Goal: Task Accomplishment & Management: Manage account settings

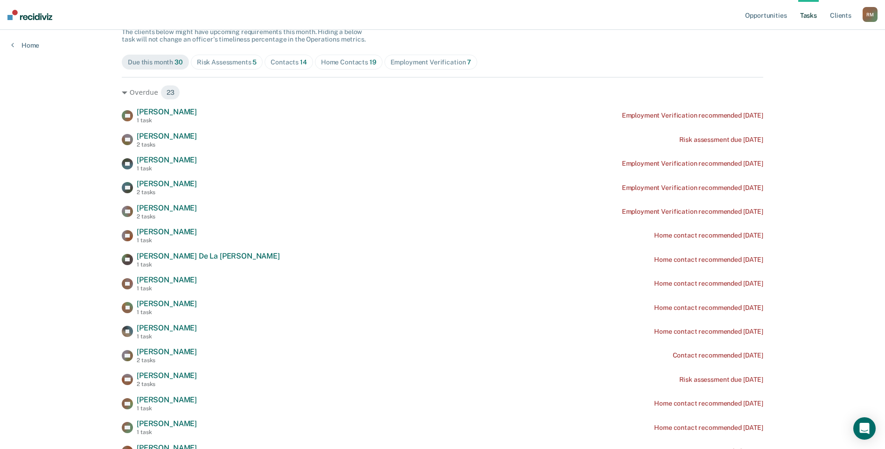
scroll to position [93, 0]
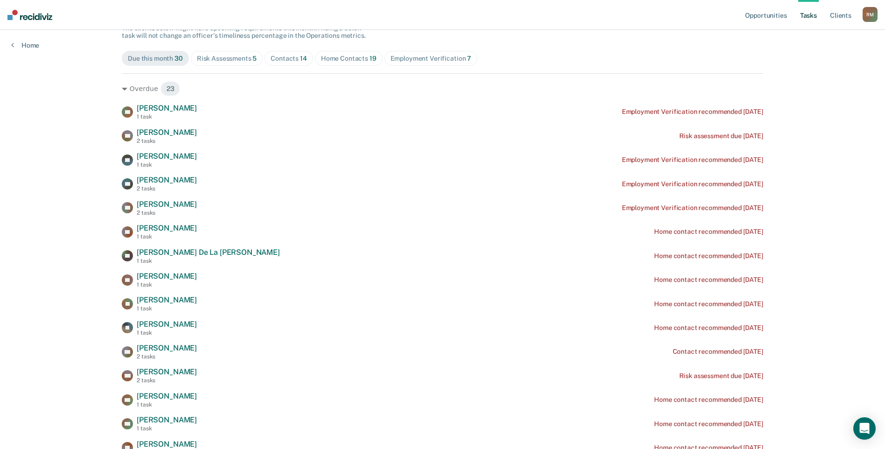
click at [282, 56] on div "Contacts 14" at bounding box center [289, 59] width 36 height 8
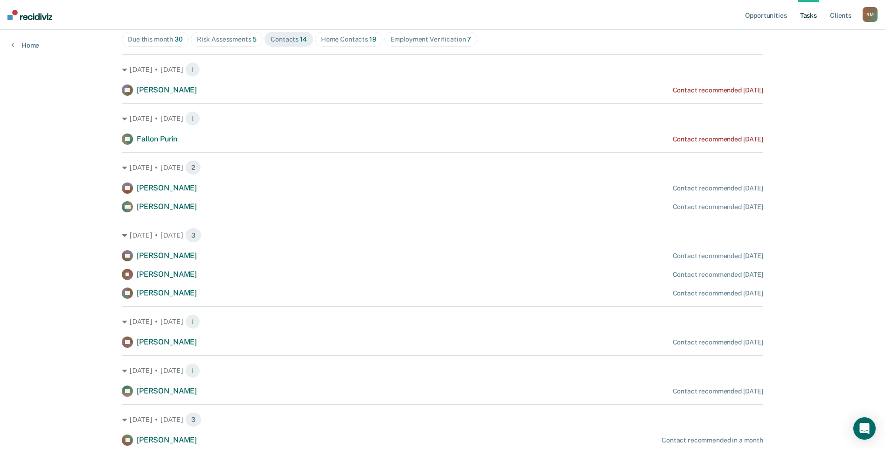
scroll to position [0, 0]
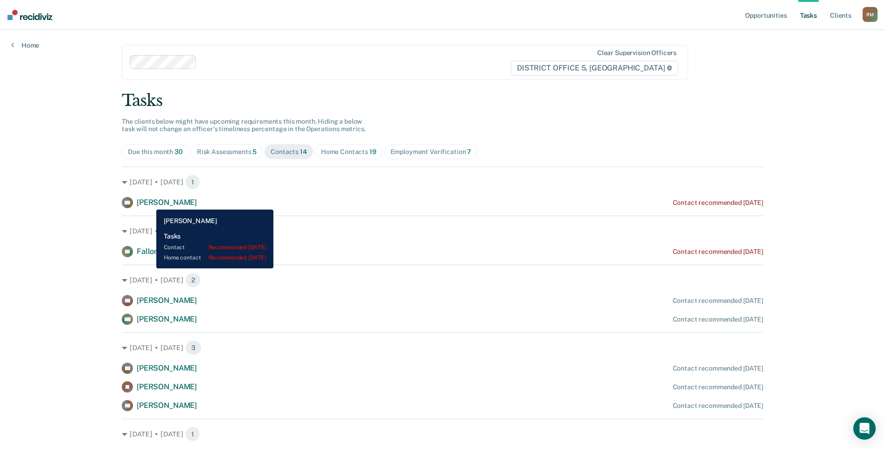
click at [149, 203] on span "[PERSON_NAME]" at bounding box center [167, 202] width 60 height 9
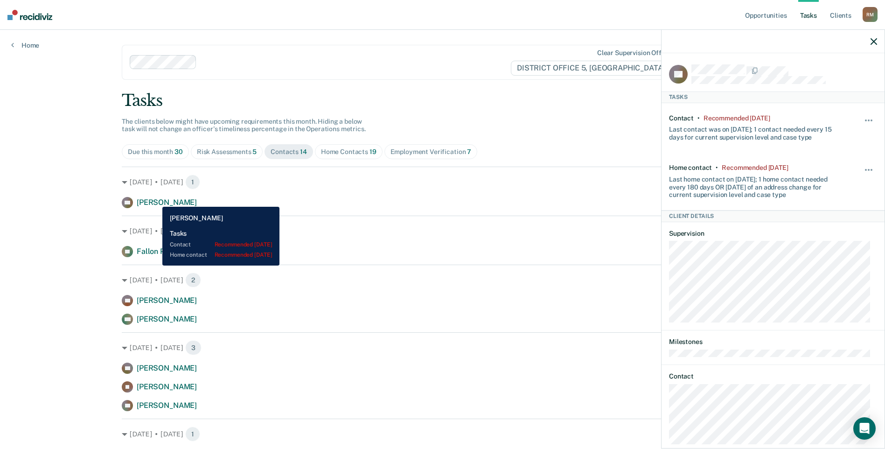
click at [155, 200] on span "[PERSON_NAME]" at bounding box center [167, 202] width 60 height 9
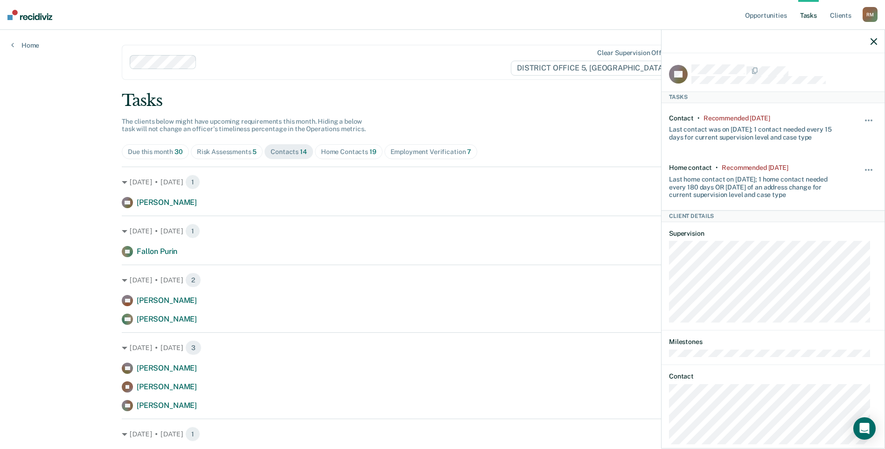
click at [872, 44] on icon "button" at bounding box center [874, 41] width 7 height 7
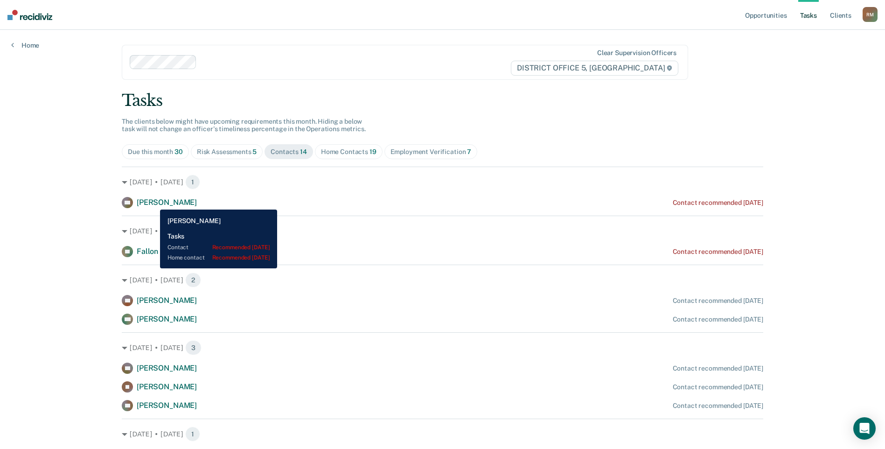
click at [153, 203] on span "[PERSON_NAME]" at bounding box center [167, 202] width 60 height 9
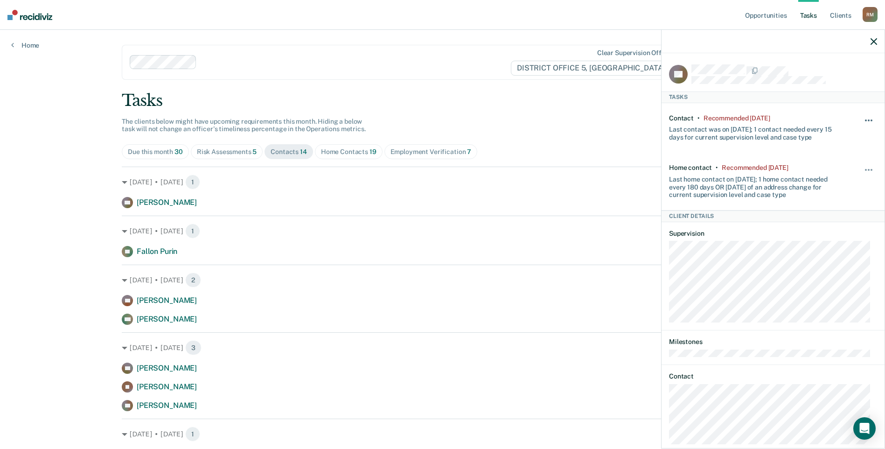
click at [868, 119] on span "button" at bounding box center [869, 120] width 2 height 2
click at [830, 177] on button "30 days" at bounding box center [843, 179] width 67 height 15
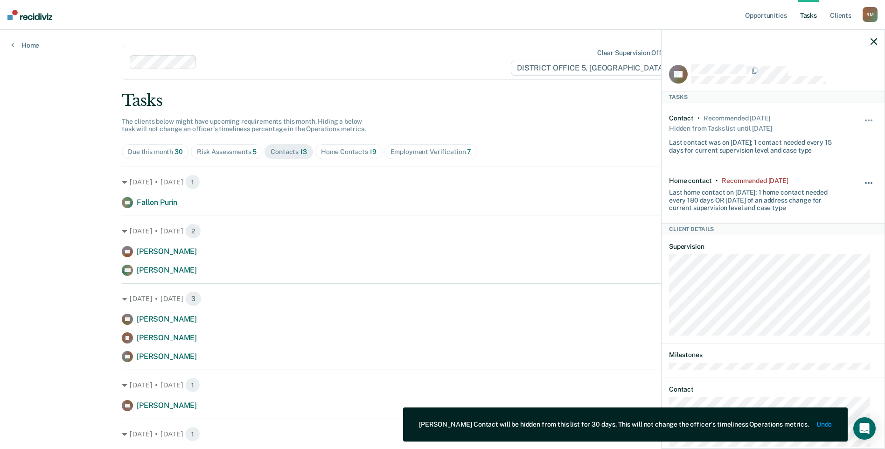
click at [861, 180] on button "button" at bounding box center [869, 187] width 16 height 15
click at [836, 239] on button "30 days" at bounding box center [843, 242] width 67 height 15
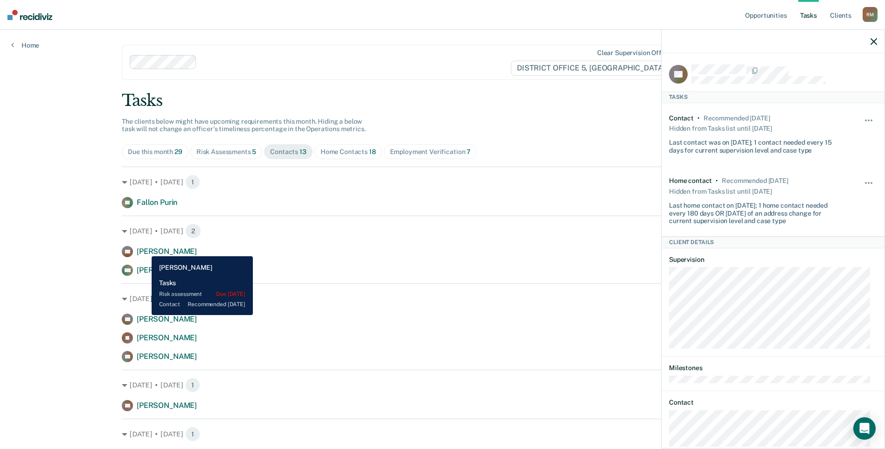
click at [145, 249] on span "[PERSON_NAME]" at bounding box center [167, 251] width 60 height 9
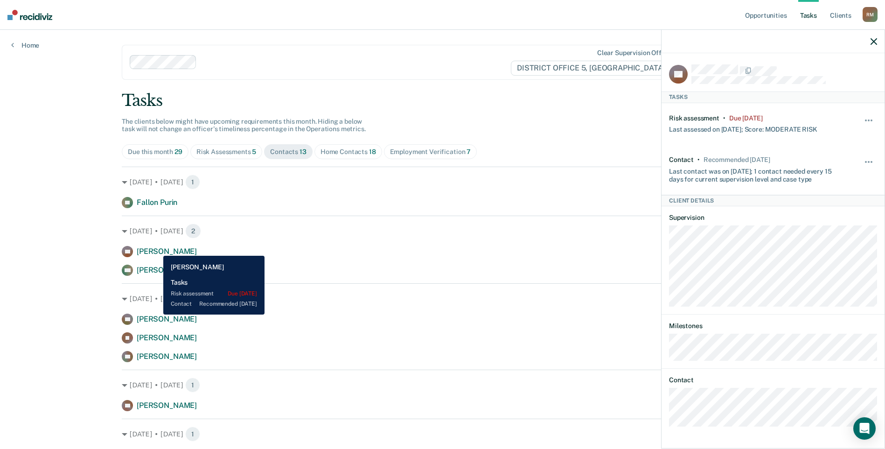
click at [156, 249] on span "[PERSON_NAME]" at bounding box center [167, 251] width 60 height 9
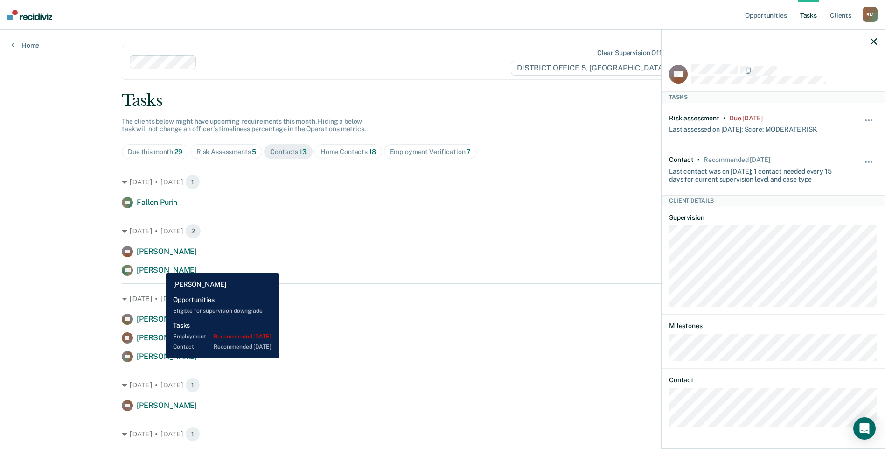
click at [159, 266] on span "[PERSON_NAME]" at bounding box center [167, 270] width 60 height 9
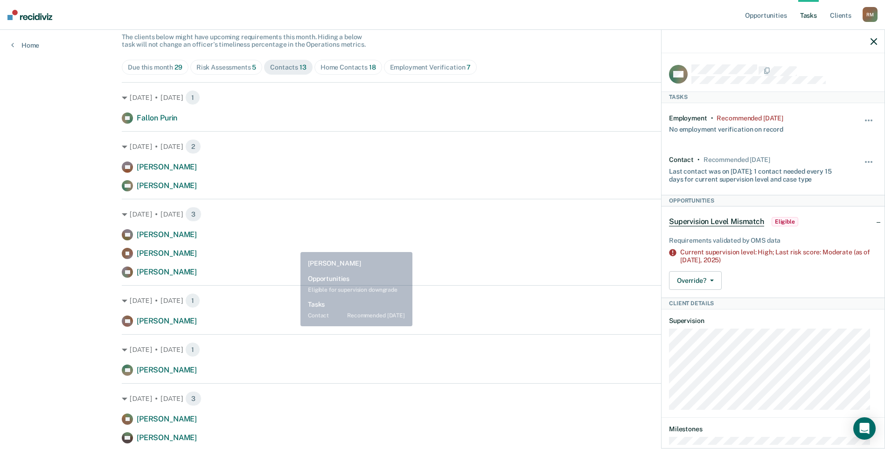
scroll to position [93, 0]
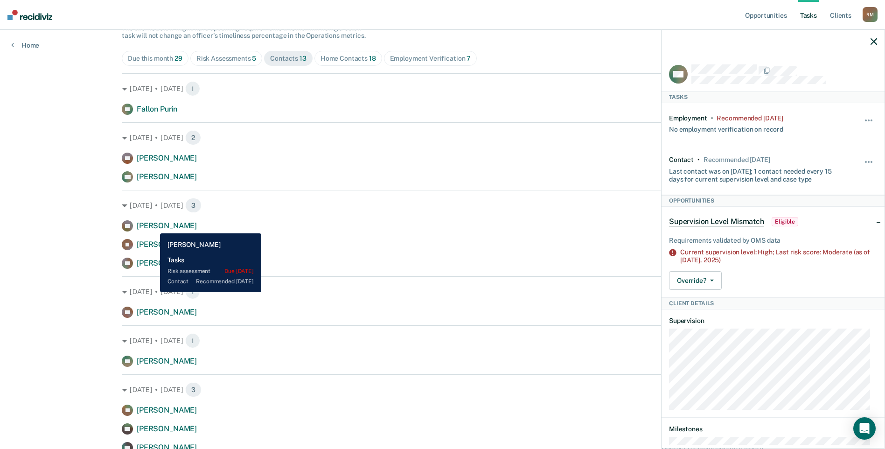
click at [153, 226] on span "[PERSON_NAME]" at bounding box center [167, 225] width 60 height 9
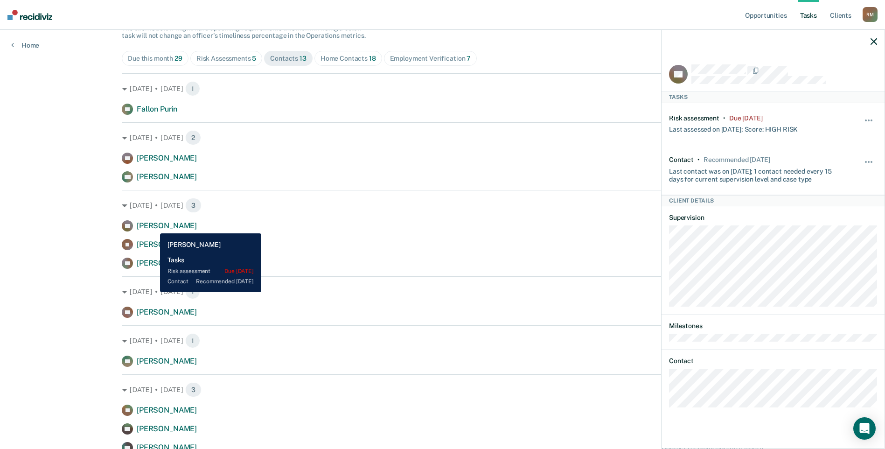
click at [153, 226] on span "[PERSON_NAME]" at bounding box center [167, 225] width 60 height 9
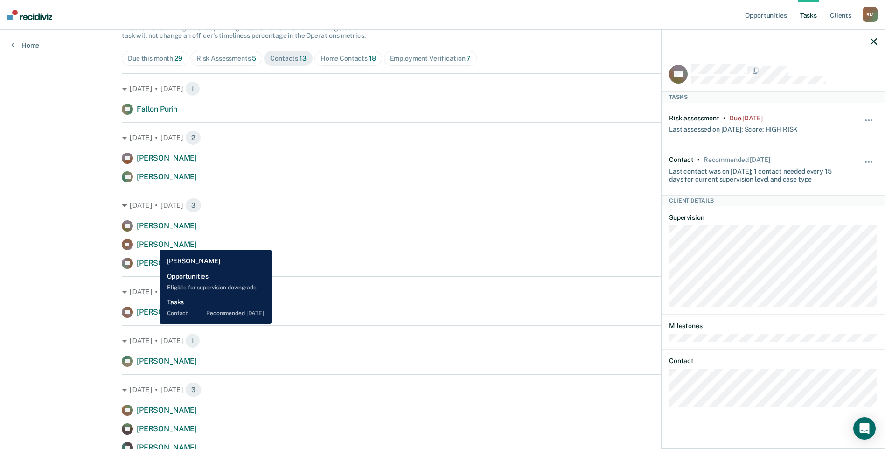
click at [153, 244] on span "[PERSON_NAME]" at bounding box center [167, 244] width 60 height 9
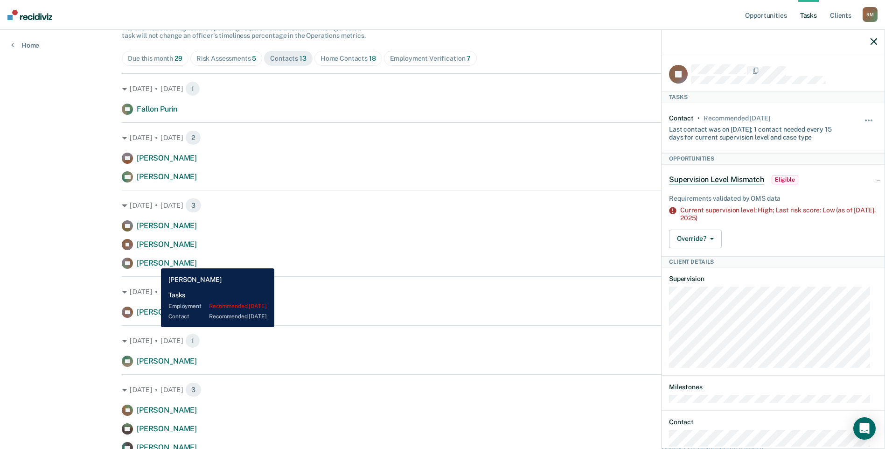
click at [154, 261] on span "[PERSON_NAME]" at bounding box center [167, 263] width 60 height 9
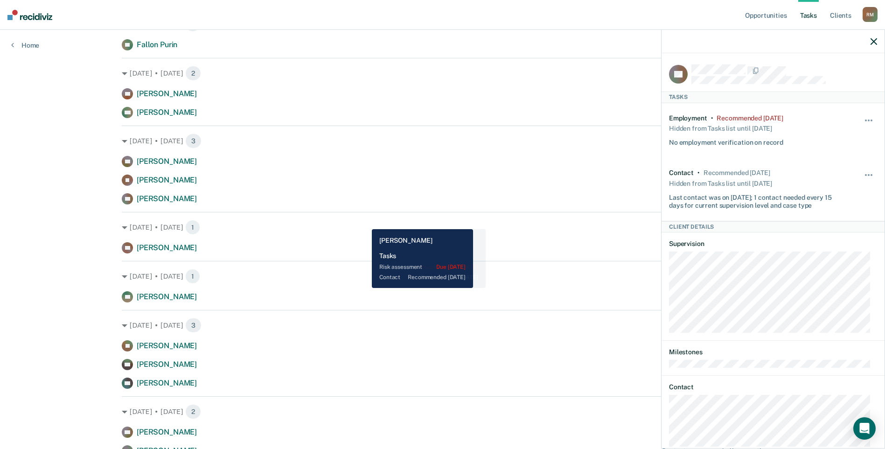
scroll to position [165, 0]
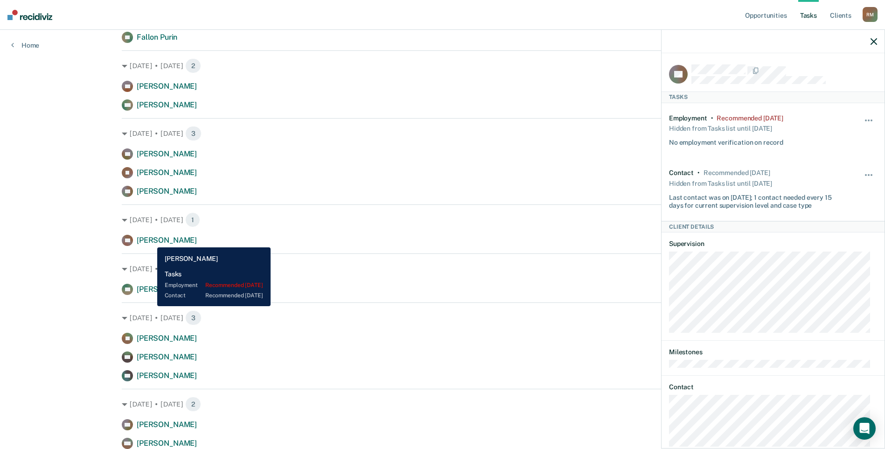
click at [150, 240] on span "[PERSON_NAME]" at bounding box center [167, 240] width 60 height 9
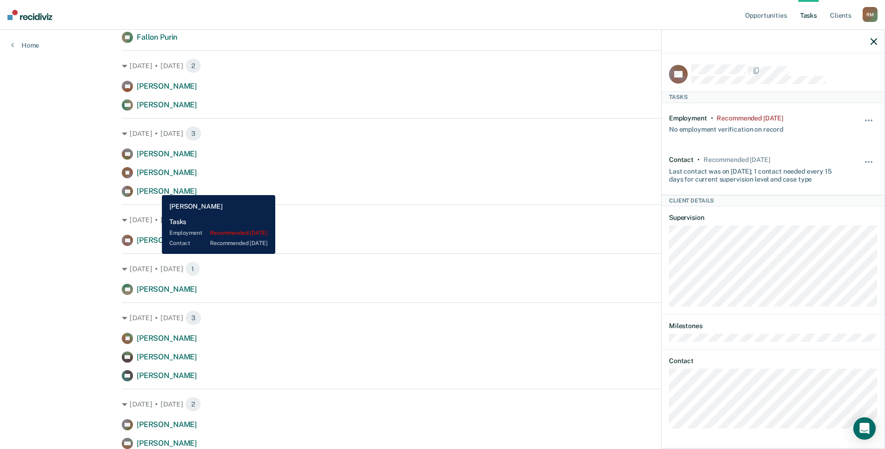
click at [155, 188] on span "[PERSON_NAME]" at bounding box center [167, 191] width 60 height 9
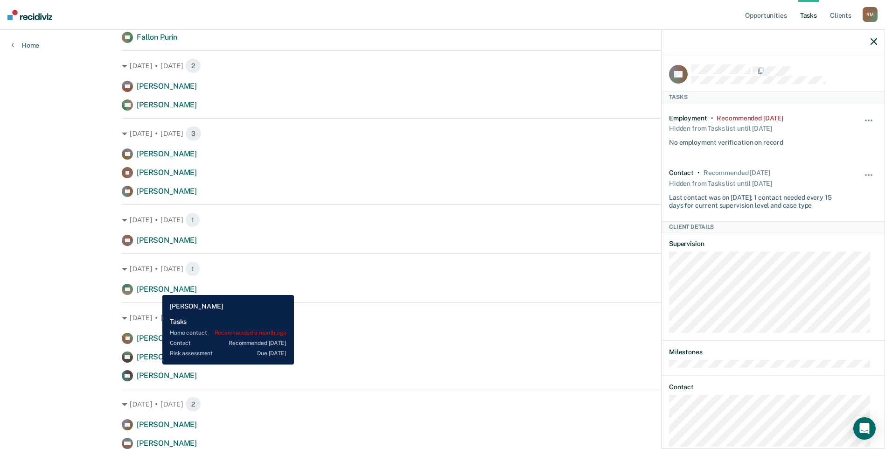
click at [155, 288] on span "[PERSON_NAME]" at bounding box center [167, 289] width 60 height 9
